Goal: Find specific page/section: Find specific page/section

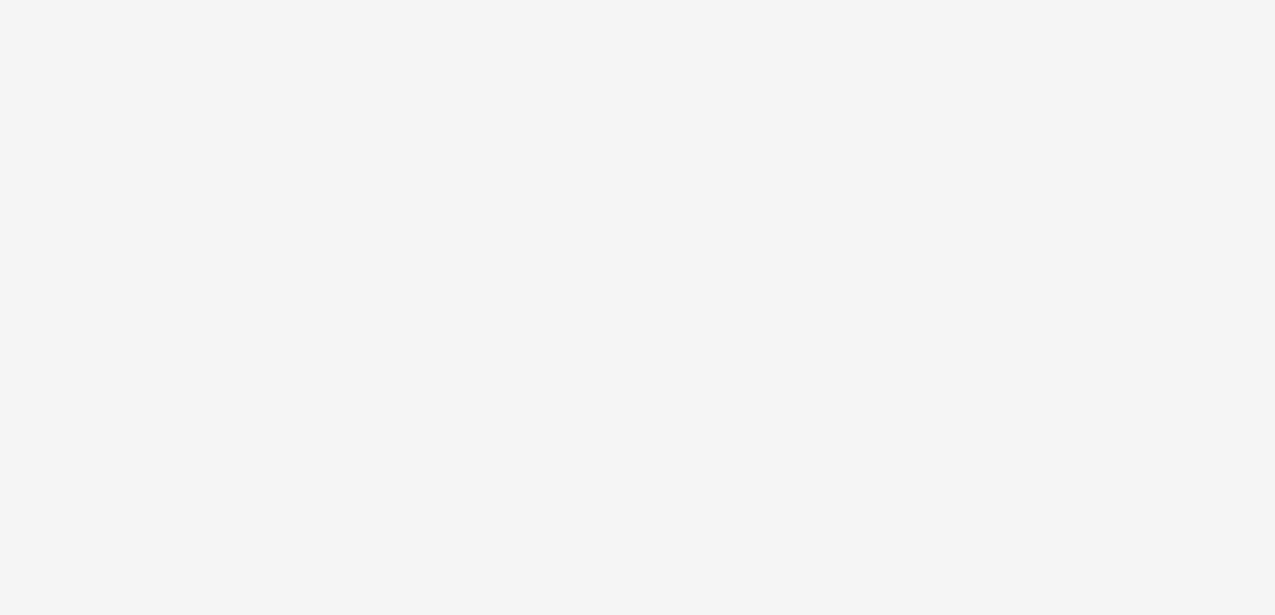
select select "2fc77e36-bb93-4aa3-9dff-dcb08e02eac6"
select select "633458d8-165b-4764-9f55-7760eda36fe8"
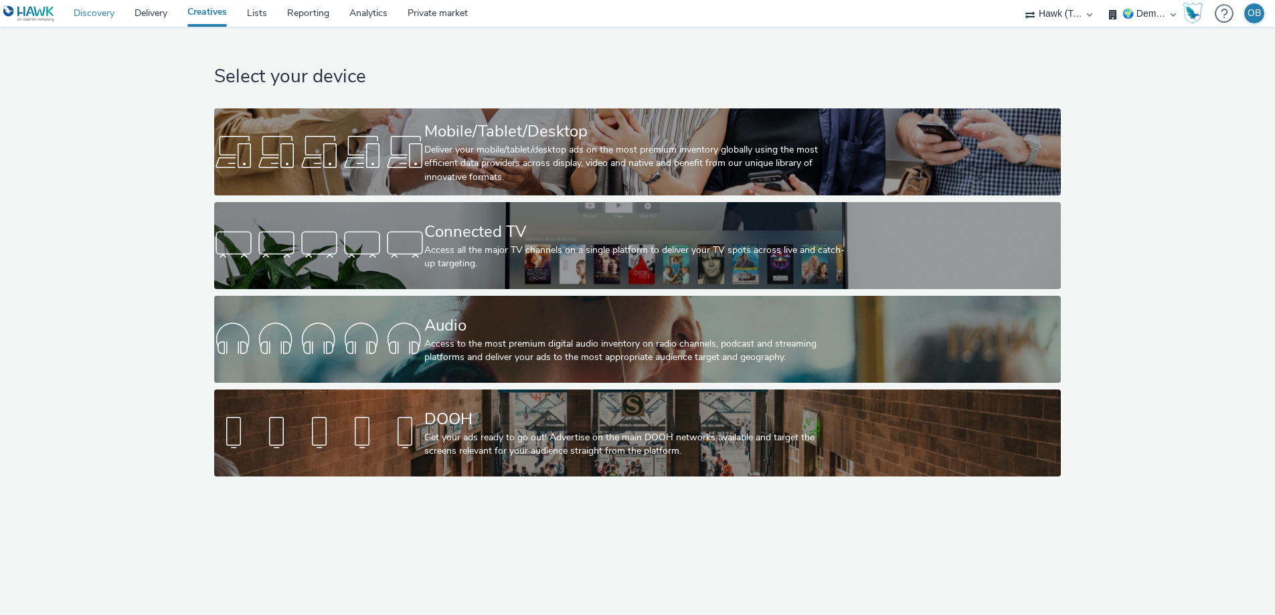
click at [104, 13] on link "Discovery" at bounding box center [94, 13] width 61 height 27
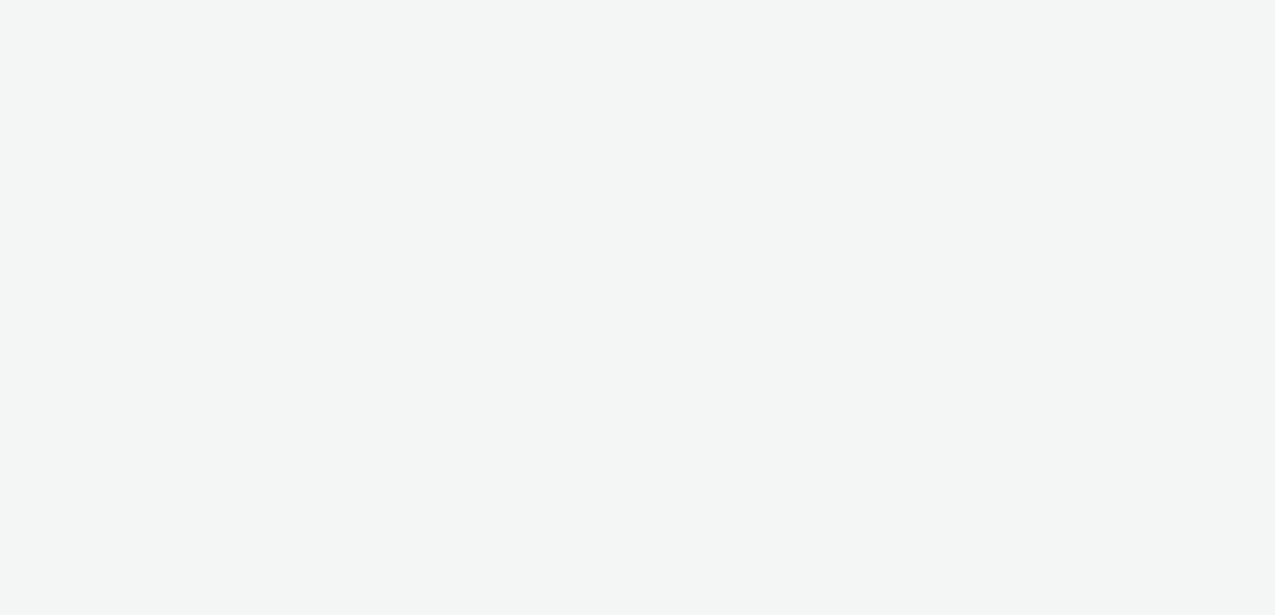
select select "2fc77e36-bb93-4aa3-9dff-dcb08e02eac6"
select select "633458d8-165b-4764-9f55-7760eda36fe8"
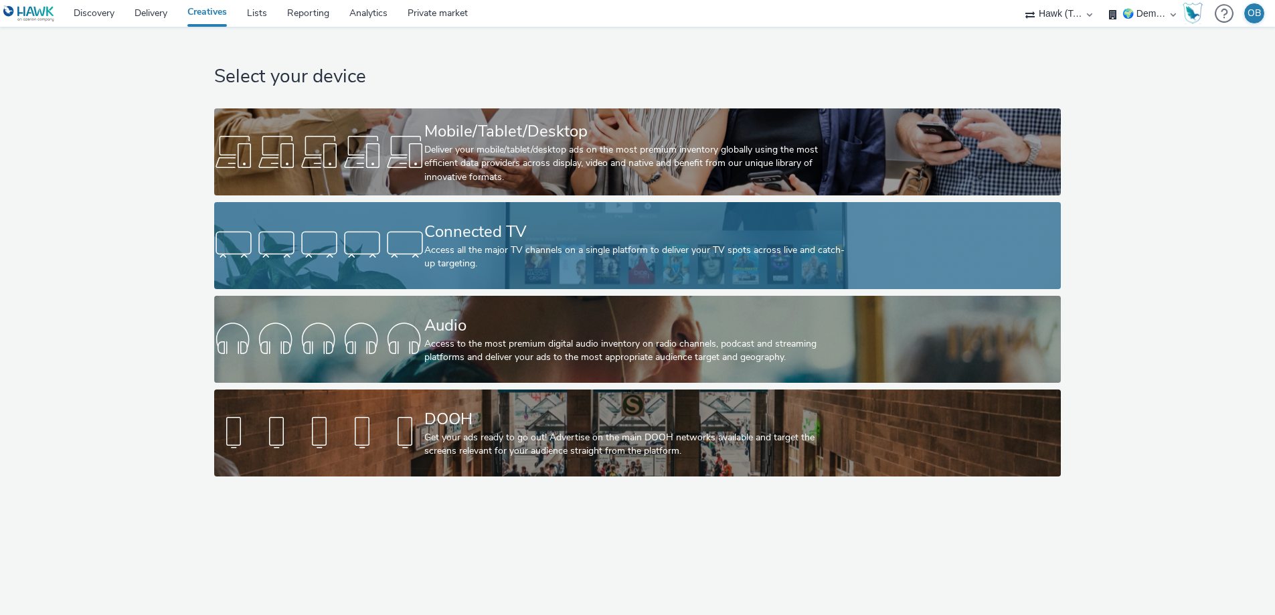
click at [541, 239] on div "Connected TV" at bounding box center [634, 231] width 421 height 23
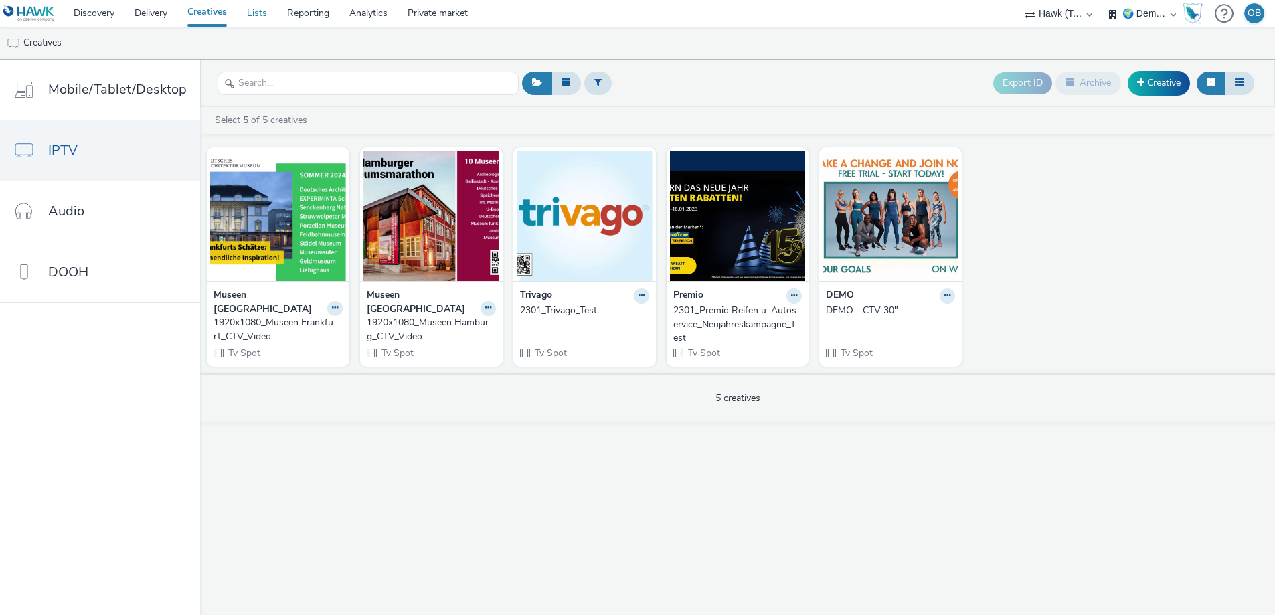
click at [262, 16] on link "Lists" at bounding box center [257, 13] width 40 height 27
